Goal: Information Seeking & Learning: Learn about a topic

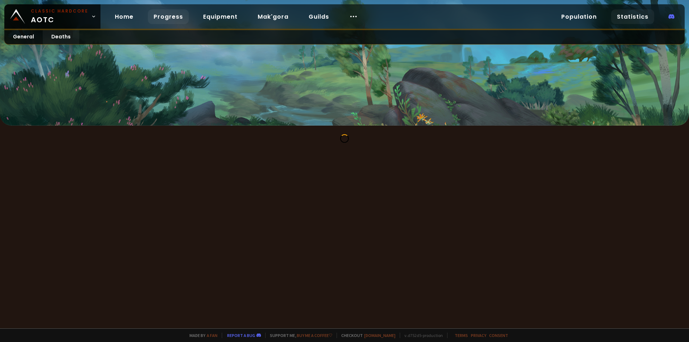
click at [178, 18] on link "Progress" at bounding box center [168, 16] width 41 height 15
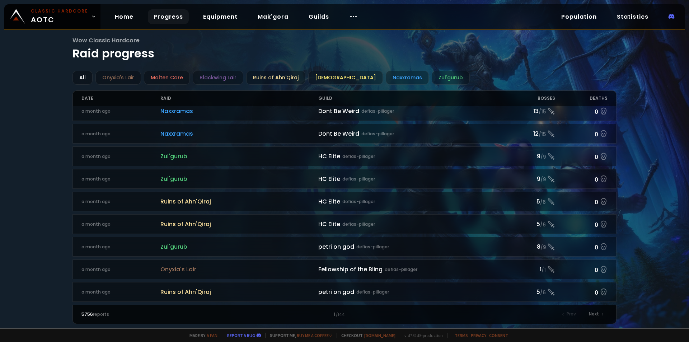
scroll to position [179, 0]
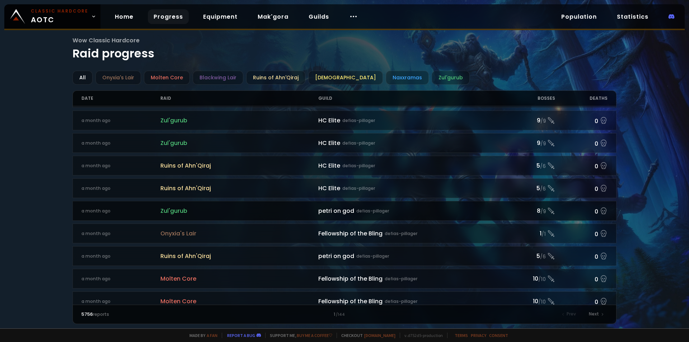
click at [247, 207] on span "Zul'gurub" at bounding box center [239, 210] width 158 height 9
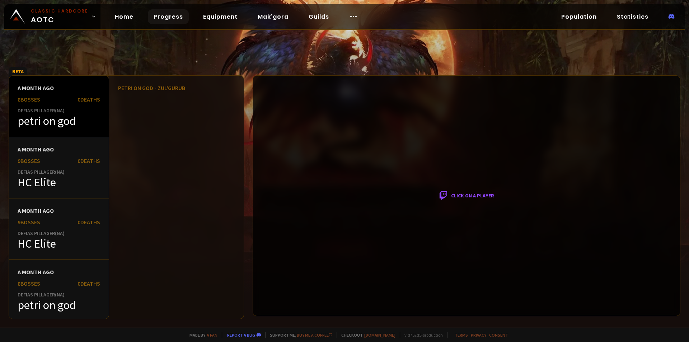
click at [57, 121] on div "petri on god" at bounding box center [59, 121] width 83 height 14
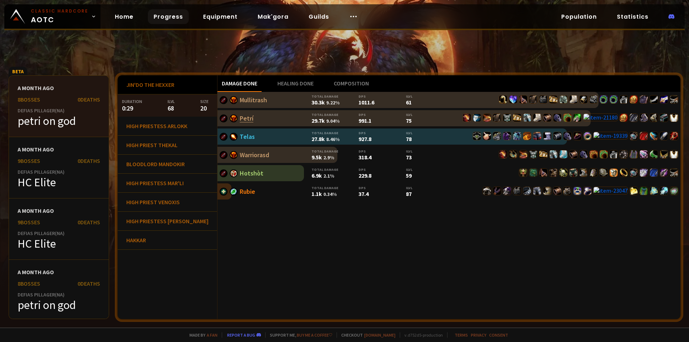
click at [240, 117] on link "Petrí" at bounding box center [247, 118] width 14 height 8
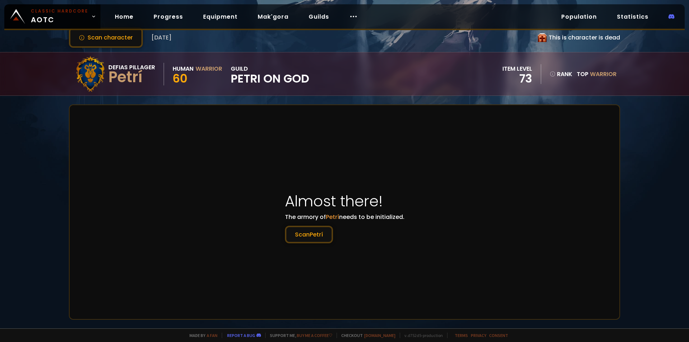
scroll to position [36, 0]
